Goal: Entertainment & Leisure: Browse casually

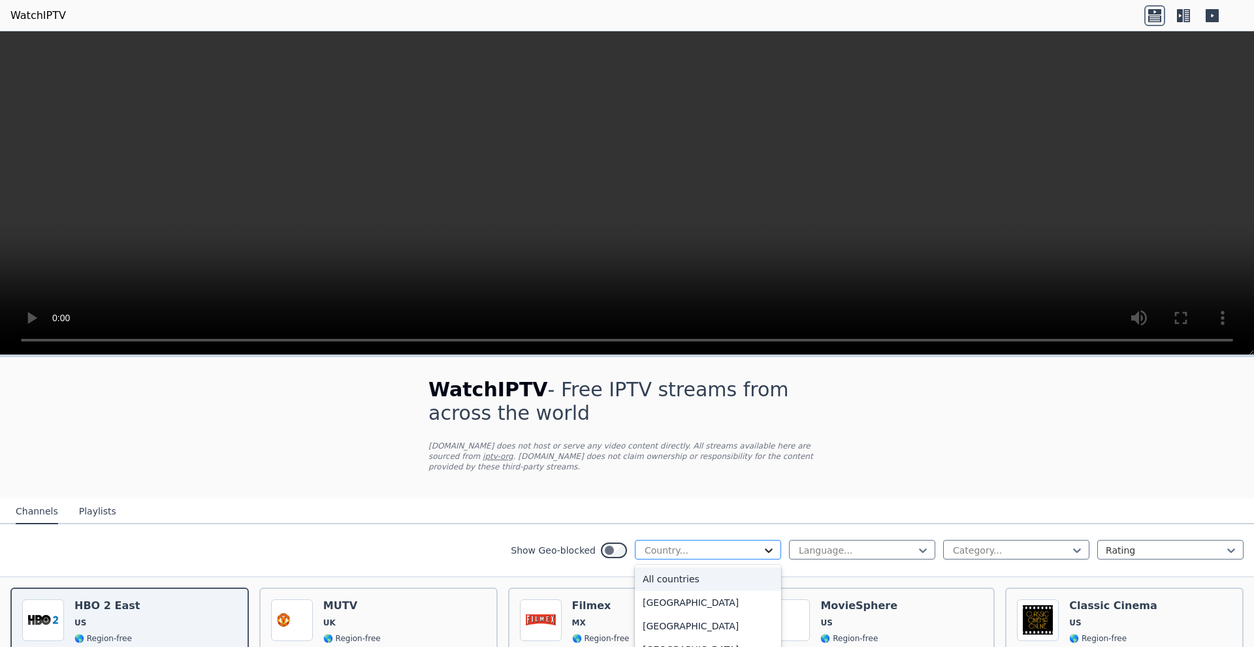
click at [762, 544] on icon at bounding box center [768, 550] width 13 height 13
click at [460, 526] on div "Show Geo-blocked 206 results available. Use Up and Down to choose options, pres…" at bounding box center [627, 550] width 1254 height 53
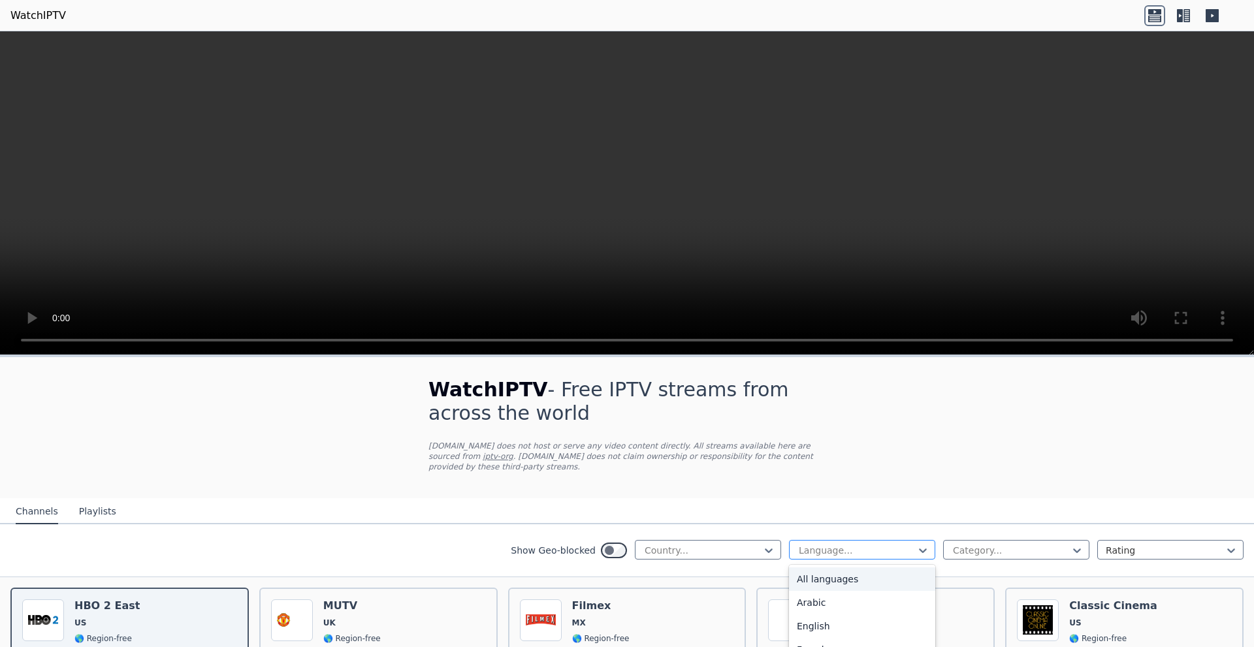
click at [905, 544] on div at bounding box center [856, 550] width 119 height 13
click at [812, 591] on div "Arabic" at bounding box center [862, 603] width 146 height 24
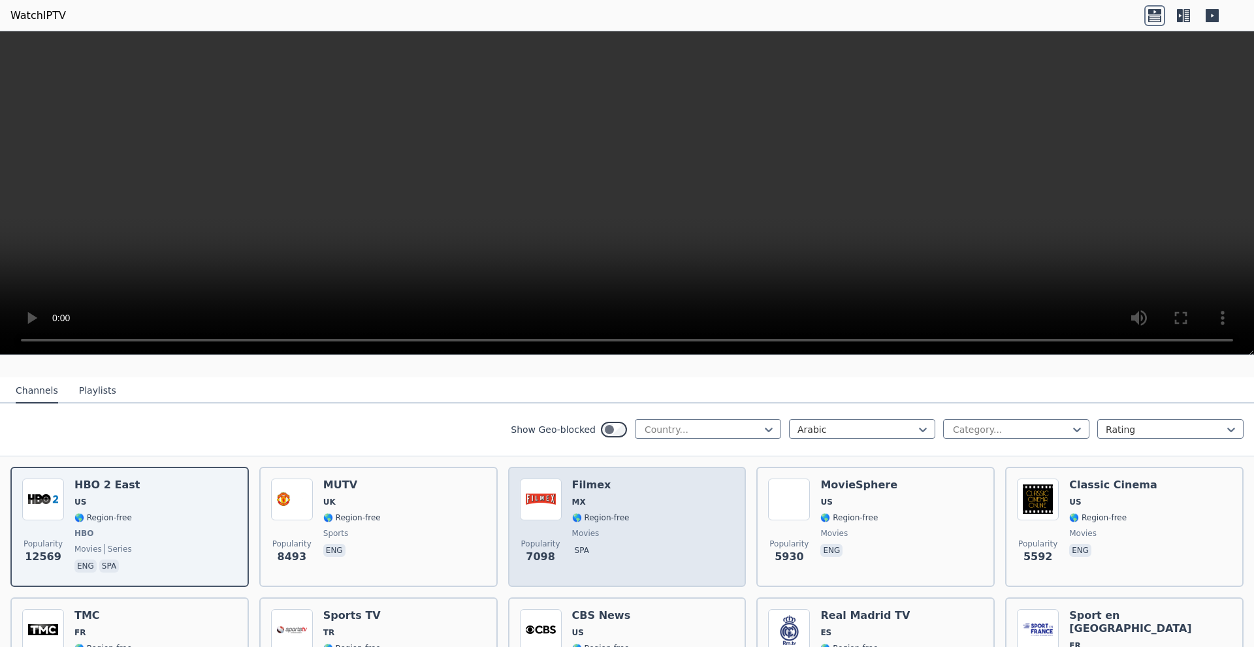
scroll to position [196, 0]
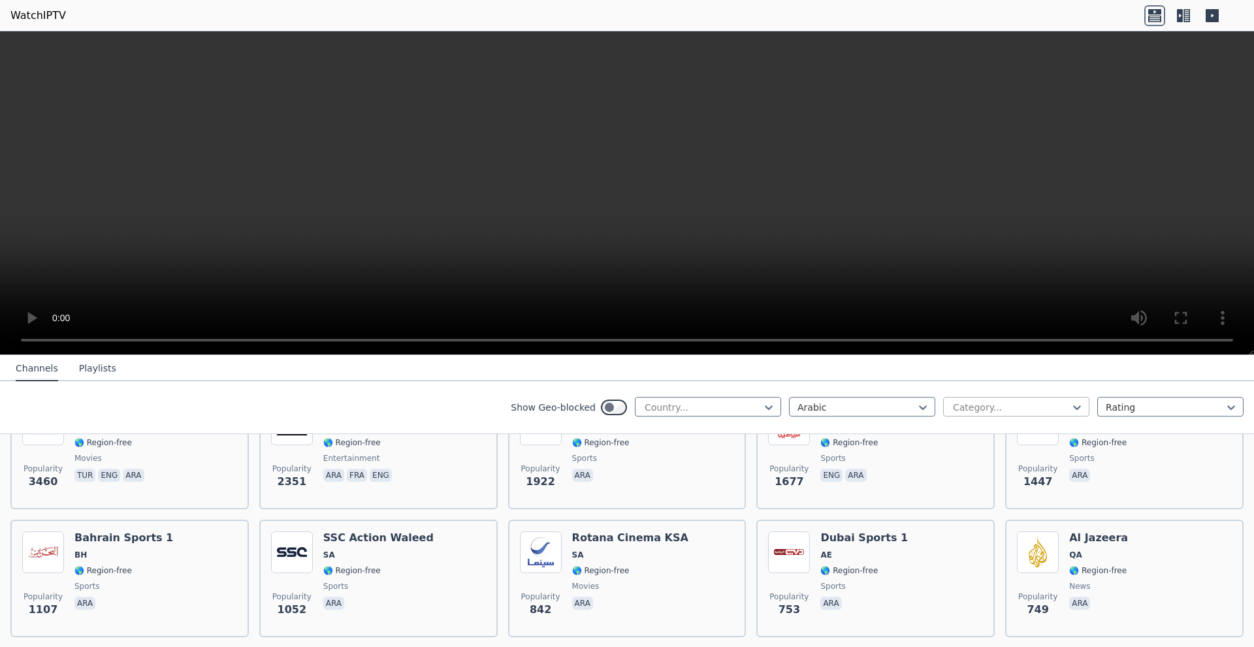
click at [1041, 407] on div at bounding box center [1011, 407] width 119 height 13
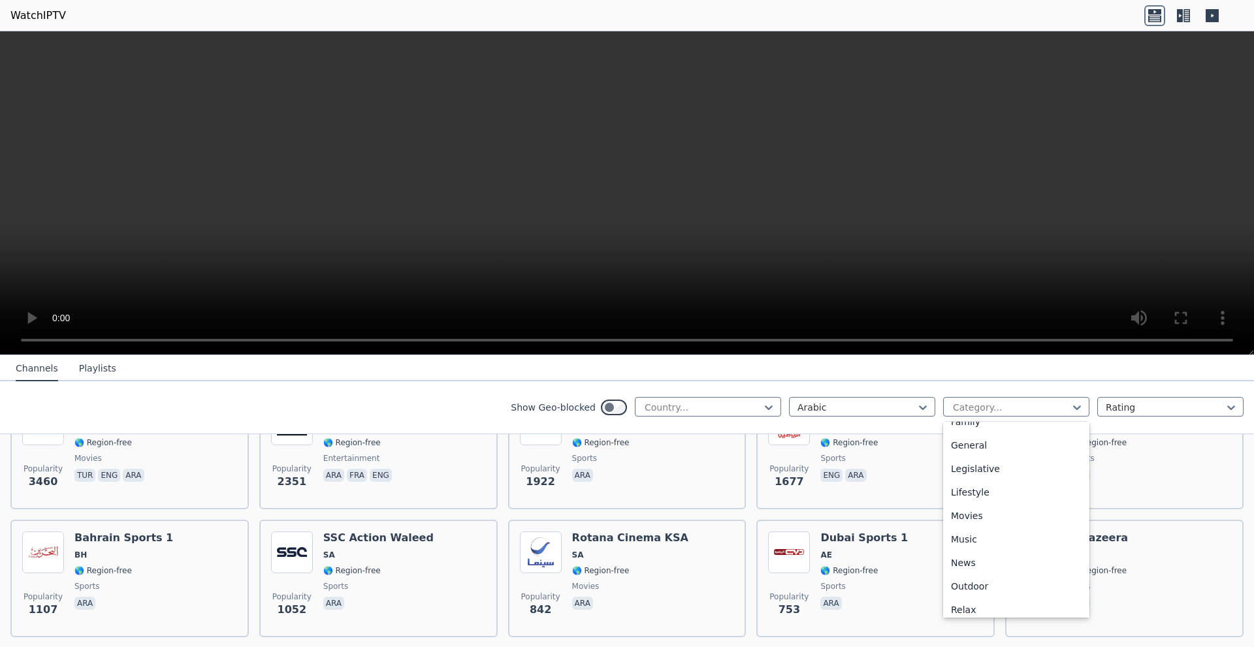
scroll to position [0, 0]
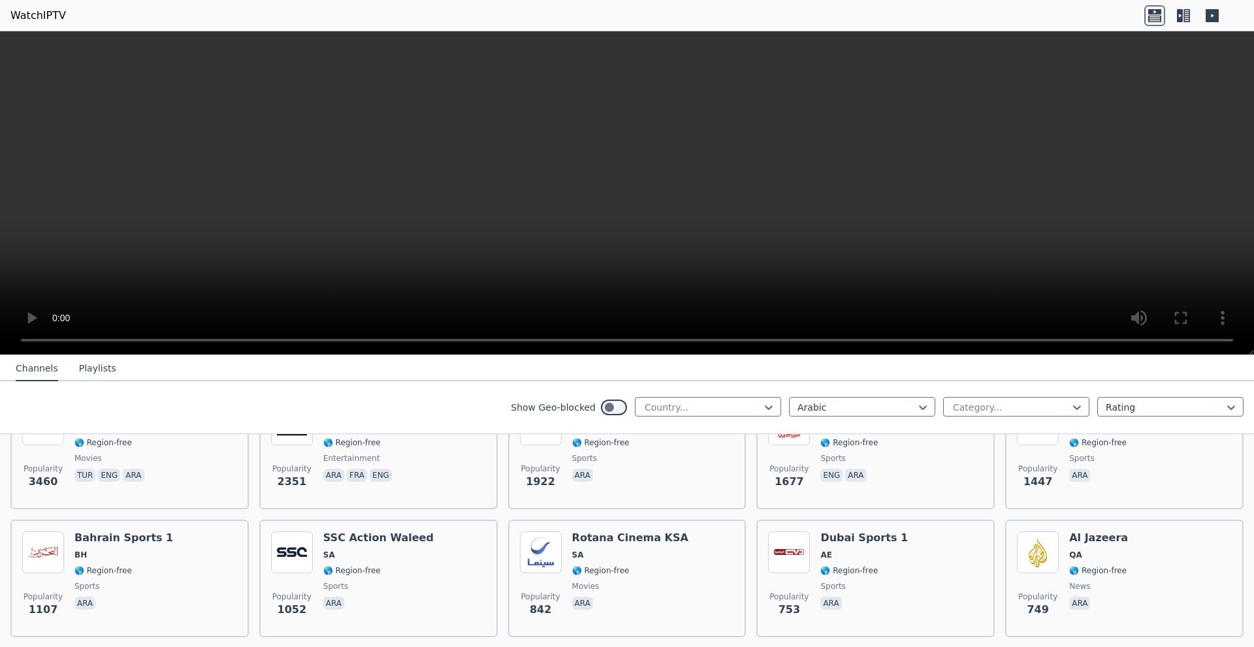
click at [447, 370] on nav "Channels Playlists" at bounding box center [627, 368] width 1254 height 26
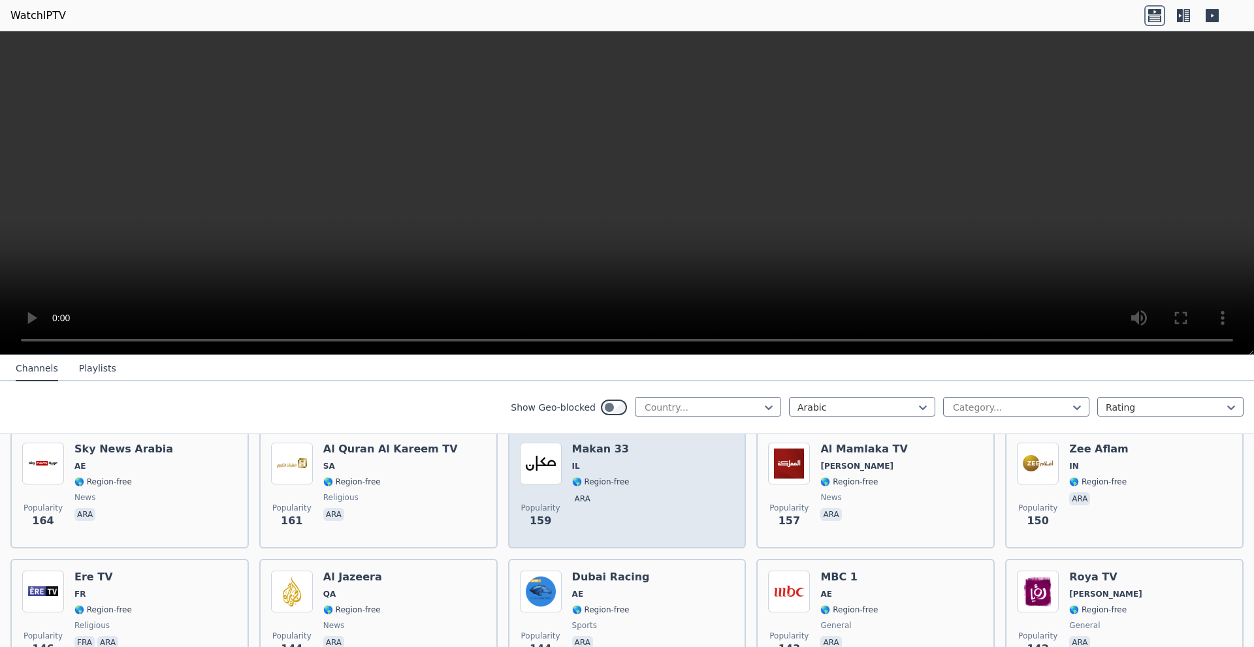
scroll to position [1176, 0]
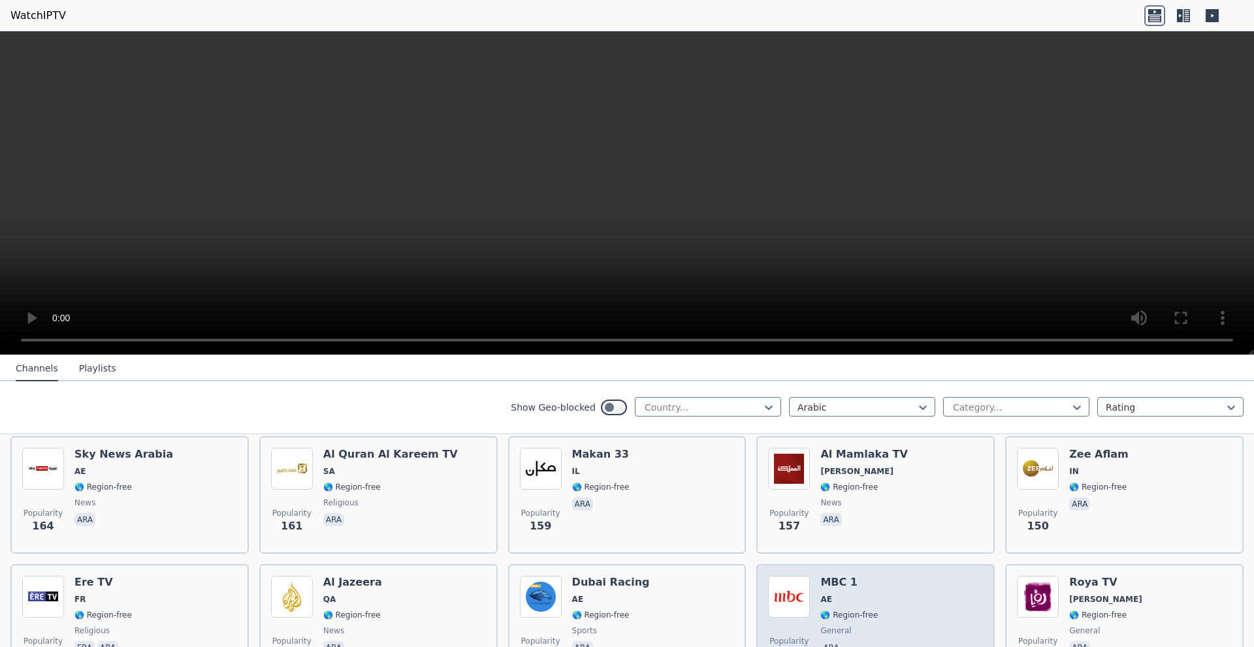
click at [871, 576] on div "Popularity 143 MBC 1 AE 🌎 Region-free general [PERSON_NAME]" at bounding box center [875, 623] width 215 height 94
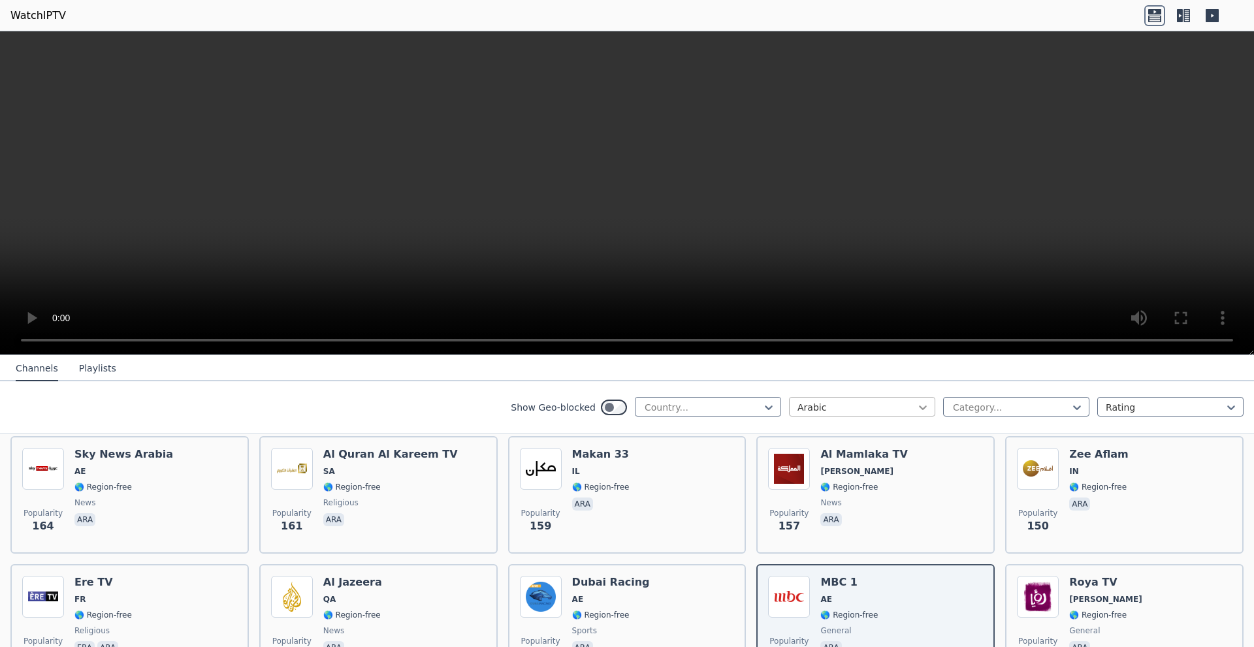
click at [916, 408] on icon at bounding box center [922, 407] width 13 height 13
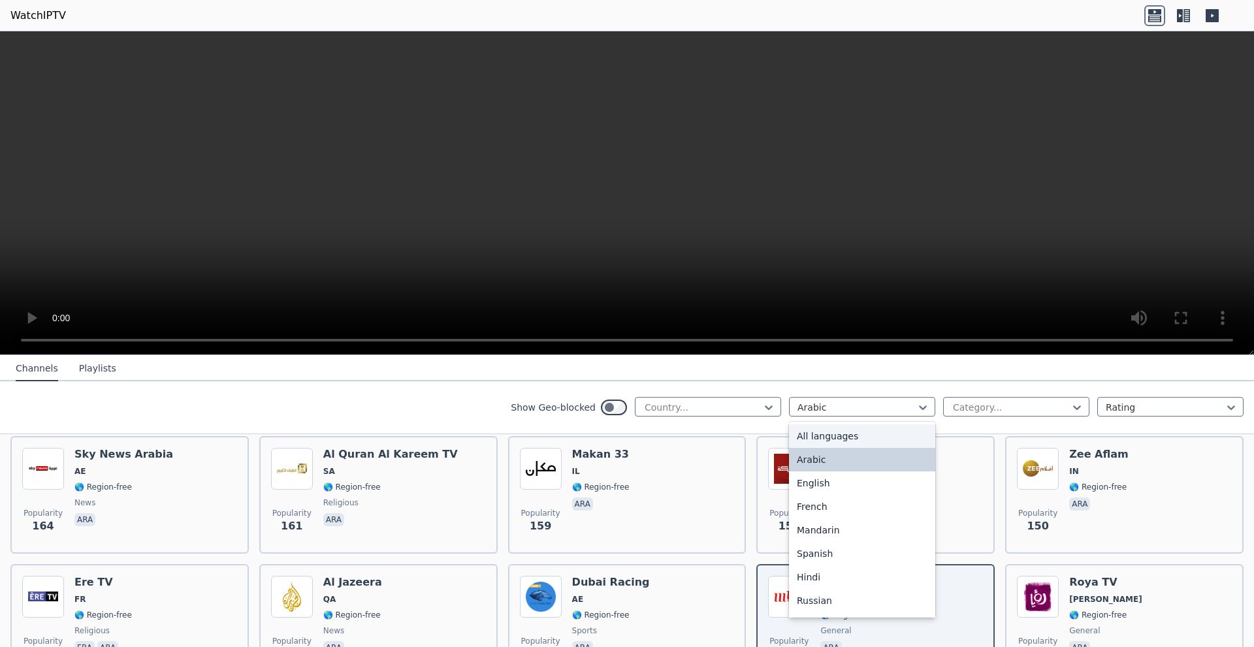
click at [833, 440] on div "All languages" at bounding box center [862, 437] width 146 height 24
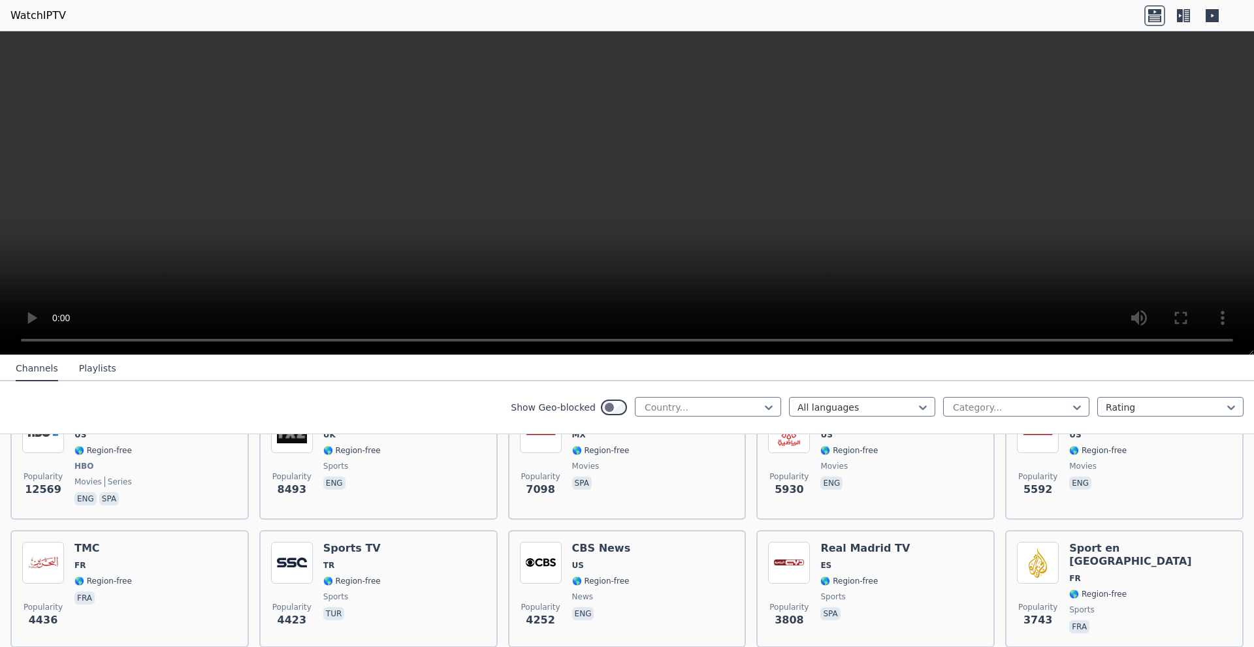
scroll to position [196, 0]
